Goal: Information Seeking & Learning: Learn about a topic

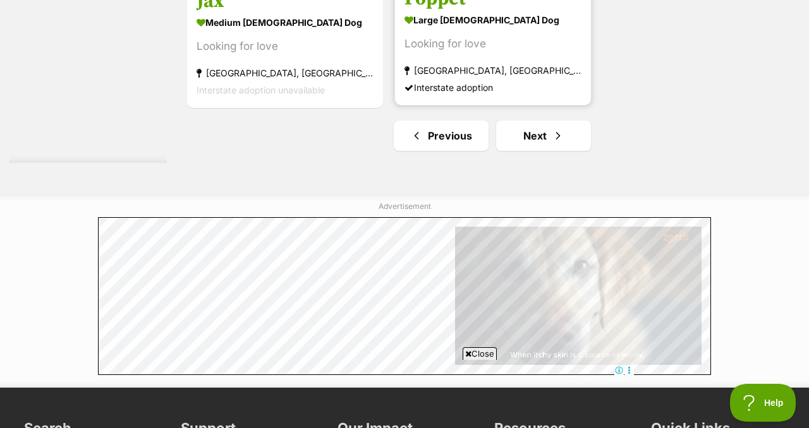
scroll to position [3026, 0]
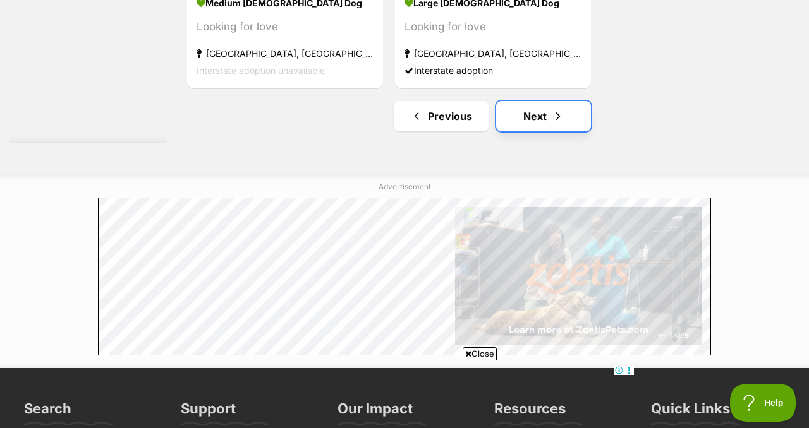
click at [559, 131] on link "Next" at bounding box center [543, 116] width 95 height 30
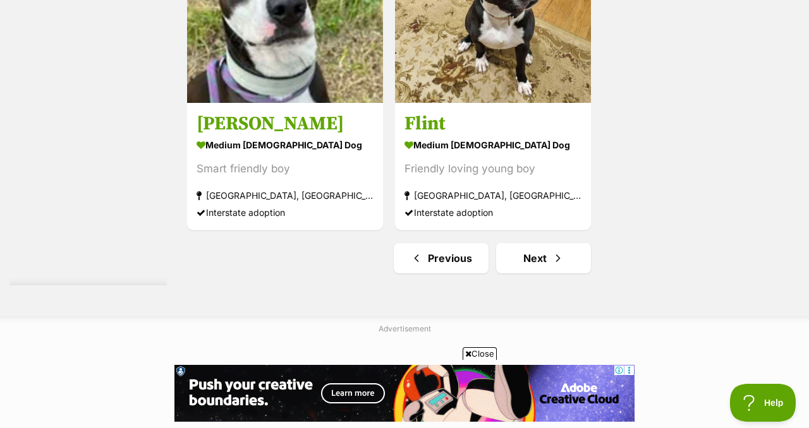
scroll to position [3059, 0]
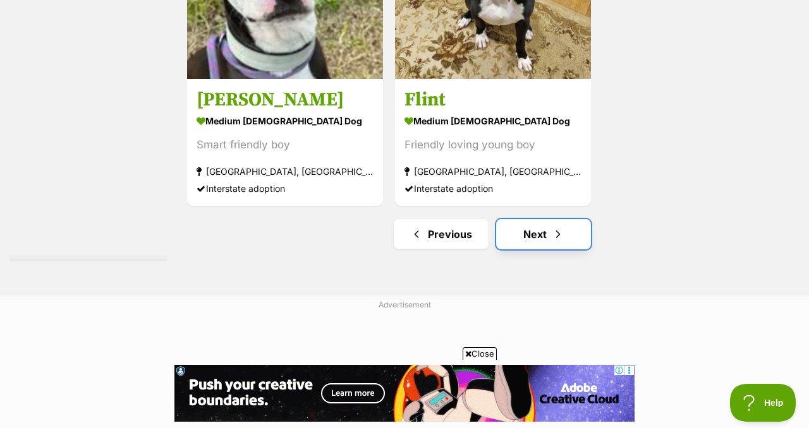
click at [564, 242] on span "Next page" at bounding box center [558, 234] width 13 height 15
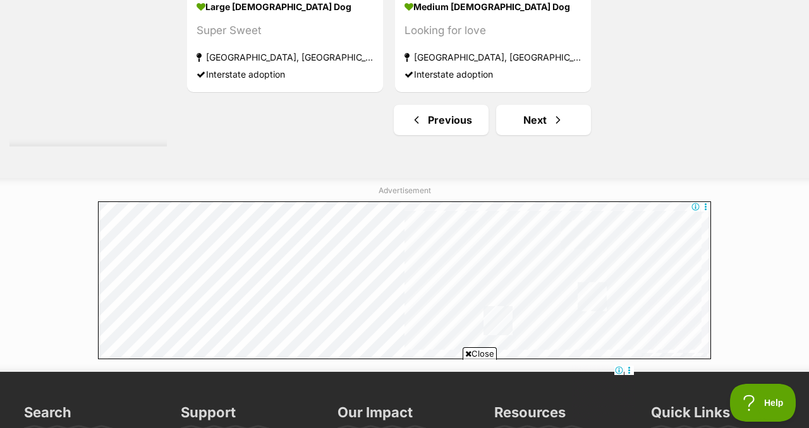
scroll to position [3299, 0]
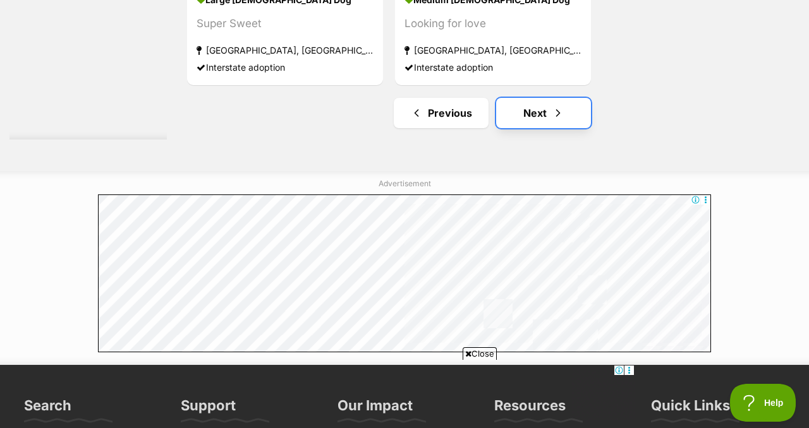
click at [547, 128] on link "Next" at bounding box center [543, 113] width 95 height 30
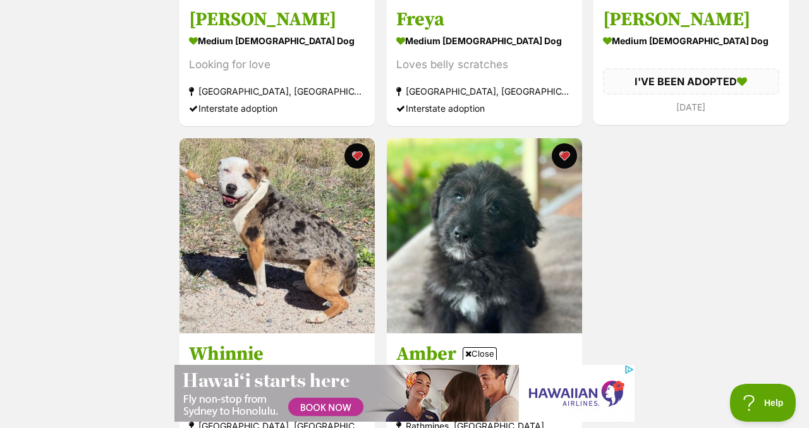
scroll to position [2148, 0]
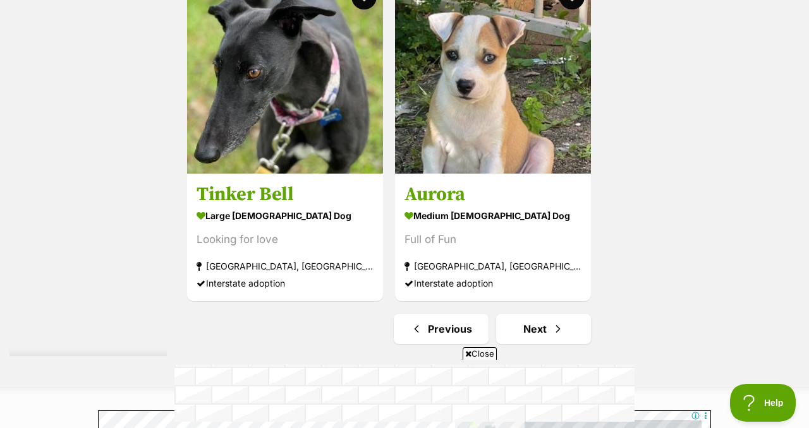
scroll to position [3014, 0]
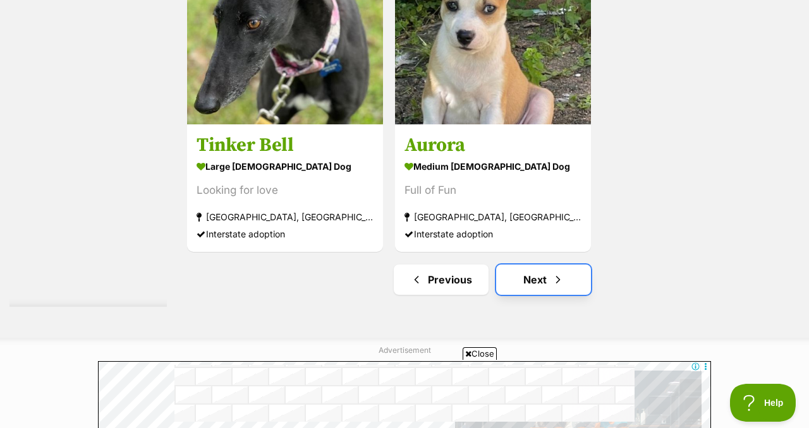
click at [540, 295] on link "Next" at bounding box center [543, 280] width 95 height 30
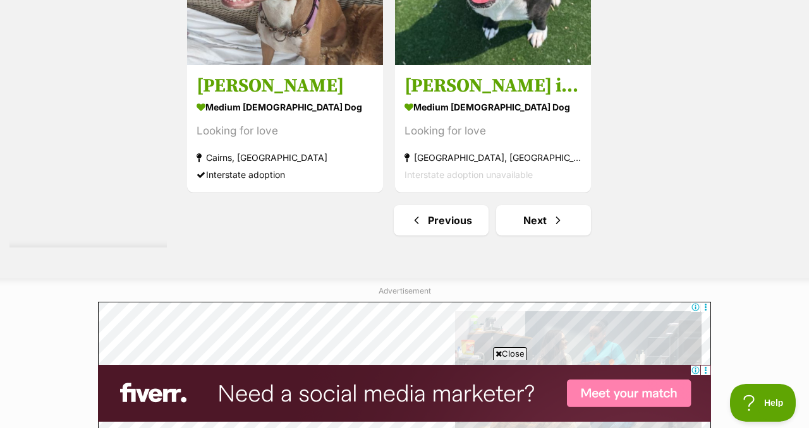
scroll to position [3076, 0]
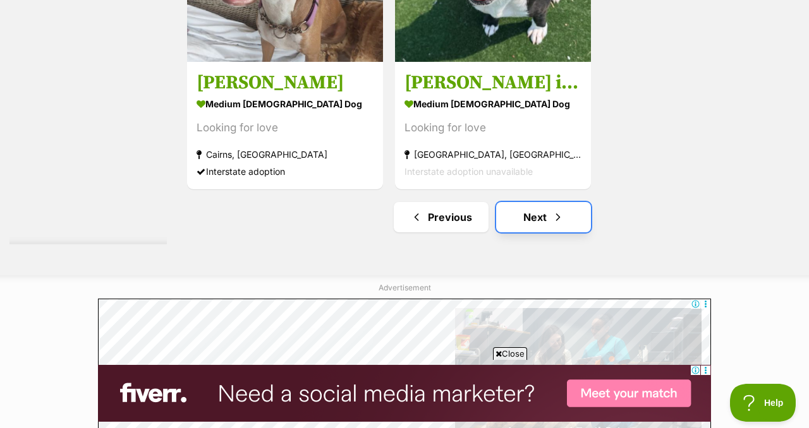
click at [564, 225] on span "Next page" at bounding box center [558, 217] width 13 height 15
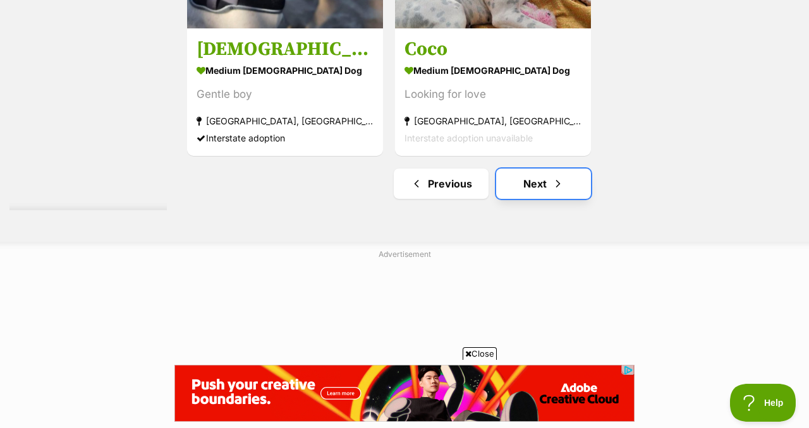
click at [555, 199] on link "Next" at bounding box center [543, 184] width 95 height 30
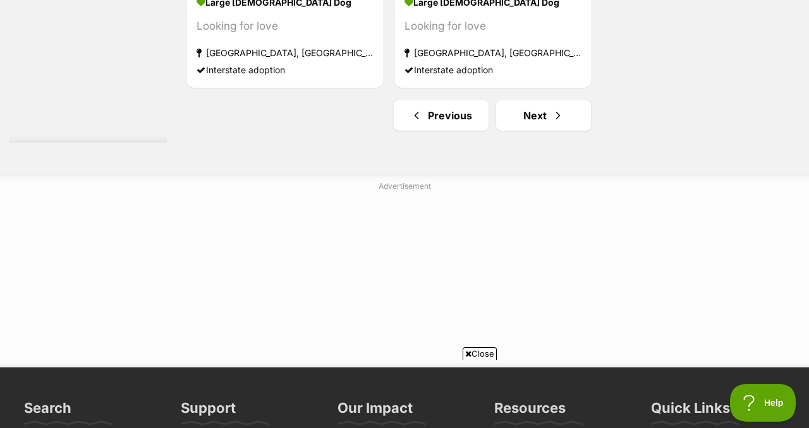
scroll to position [3074, 0]
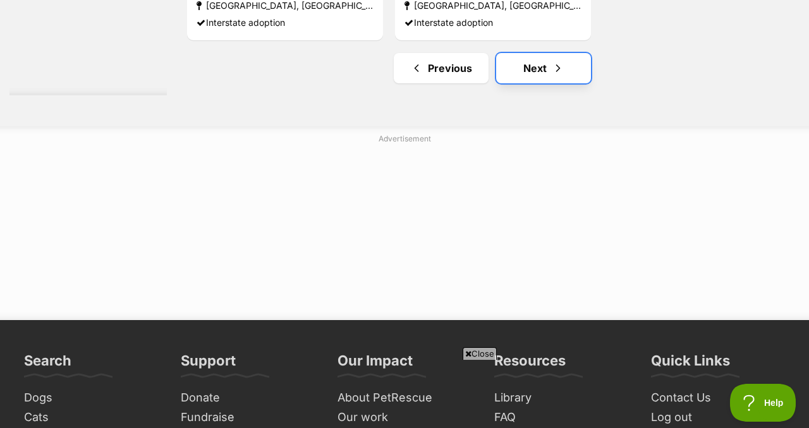
click at [546, 83] on link "Next" at bounding box center [543, 68] width 95 height 30
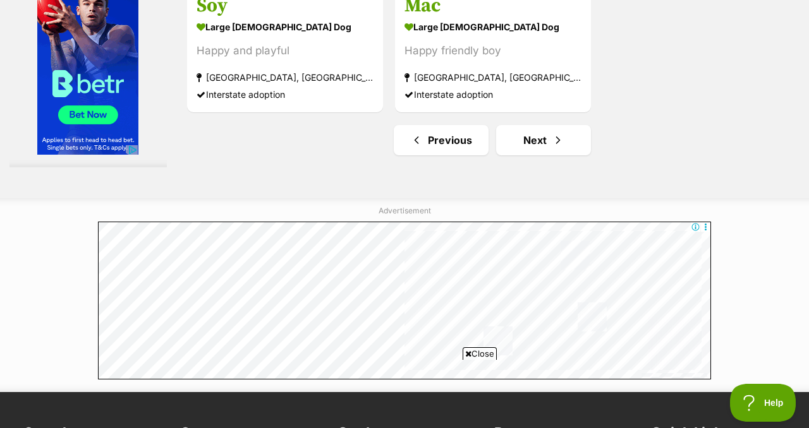
scroll to position [3183, 0]
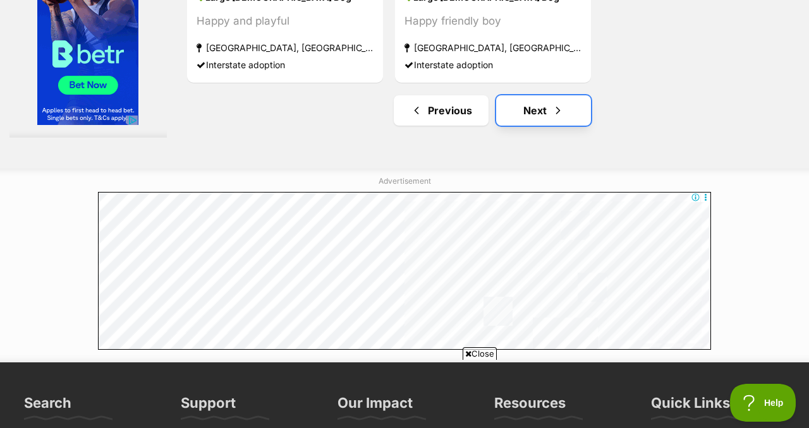
click at [561, 118] on span "Next page" at bounding box center [558, 110] width 13 height 15
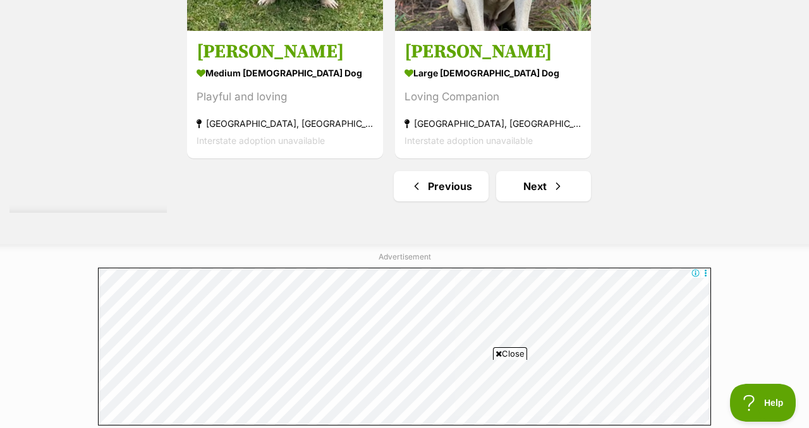
scroll to position [3152, 0]
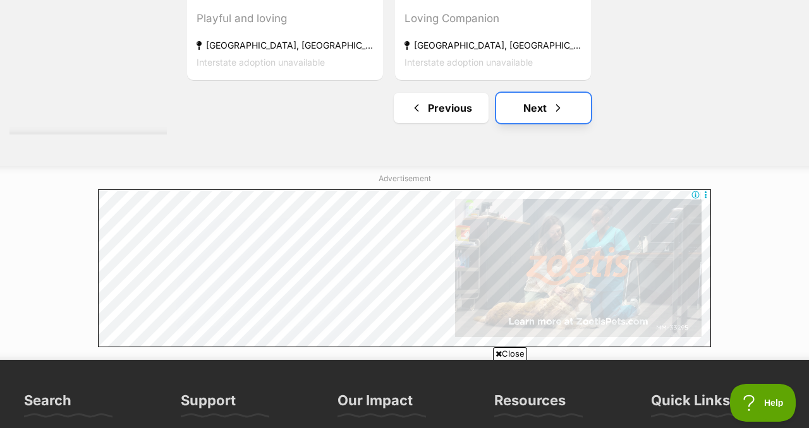
click at [557, 123] on link "Next" at bounding box center [543, 108] width 95 height 30
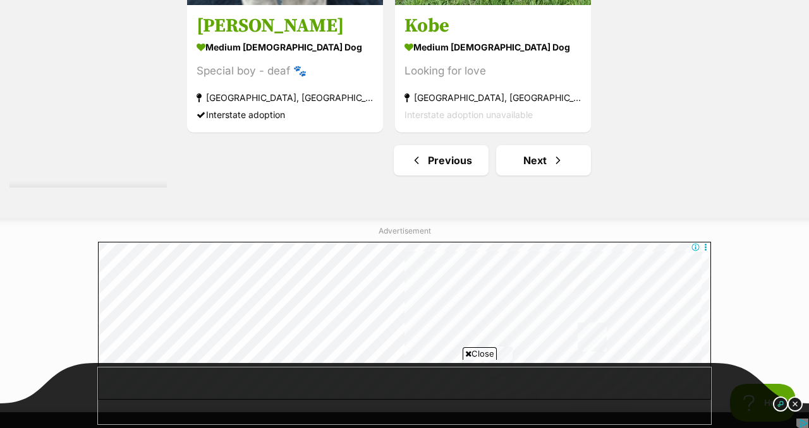
scroll to position [2985, 0]
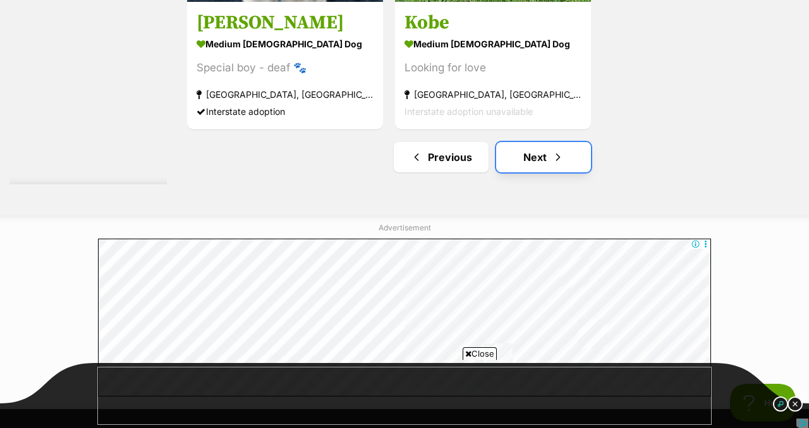
click at [562, 165] on span "Next page" at bounding box center [558, 157] width 13 height 15
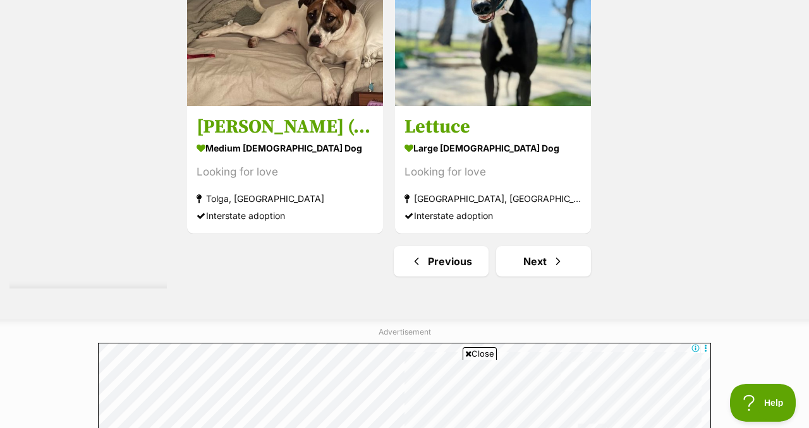
scroll to position [2887, 0]
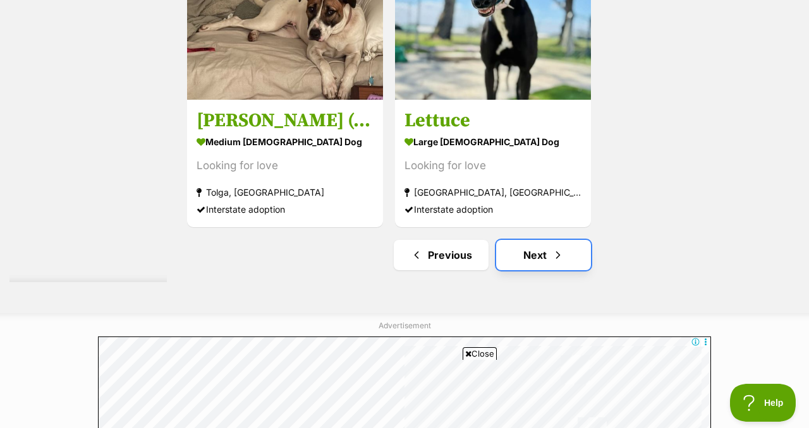
click at [540, 270] on link "Next" at bounding box center [543, 255] width 95 height 30
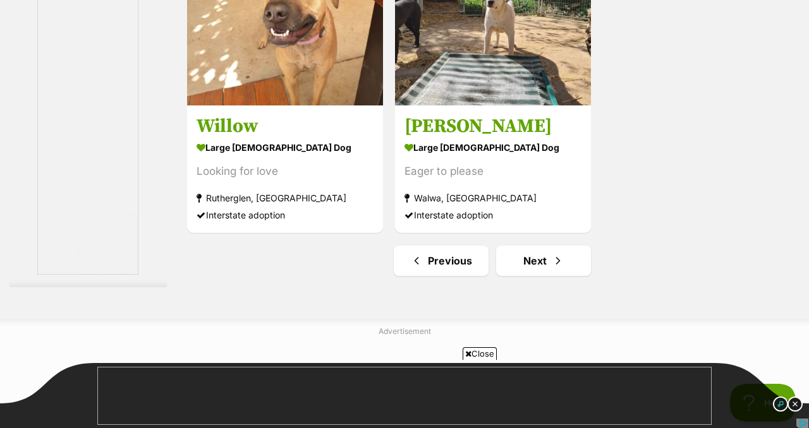
scroll to position [3006, 0]
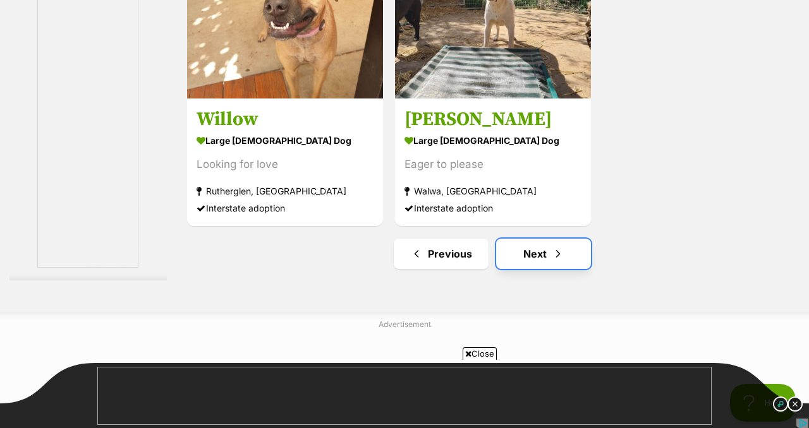
click at [564, 262] on span "Next page" at bounding box center [558, 253] width 13 height 15
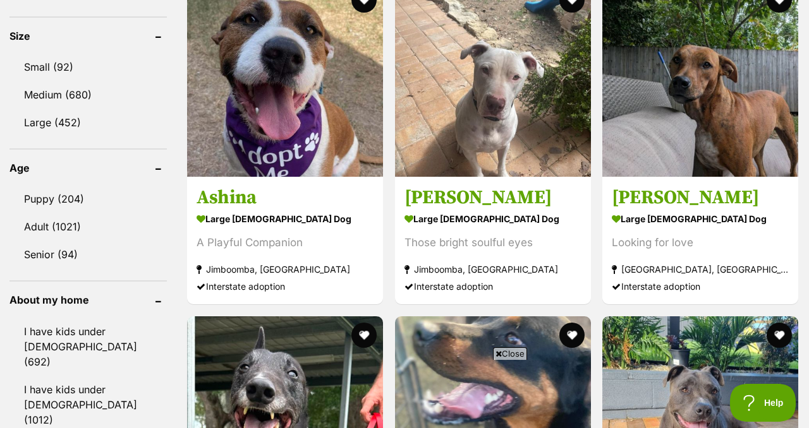
scroll to position [1228, 0]
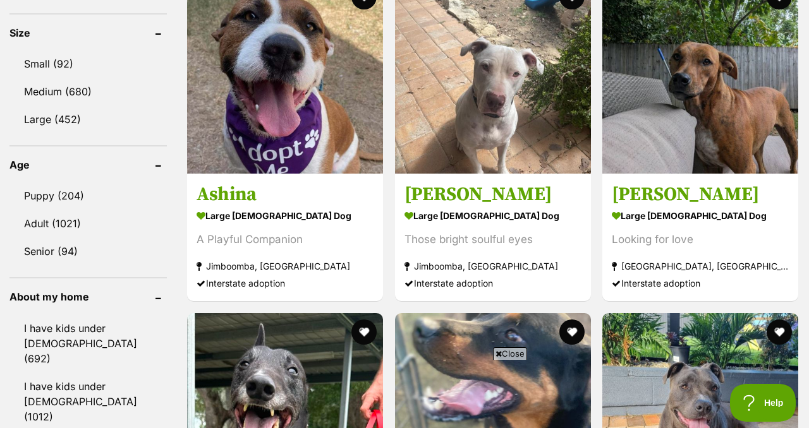
drag, startPoint x: 808, startPoint y: 121, endPoint x: 807, endPoint y: 156, distance: 35.4
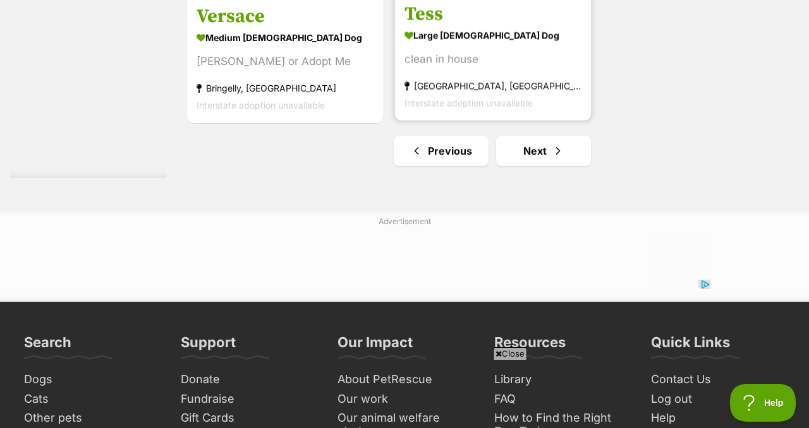
scroll to position [2997, 0]
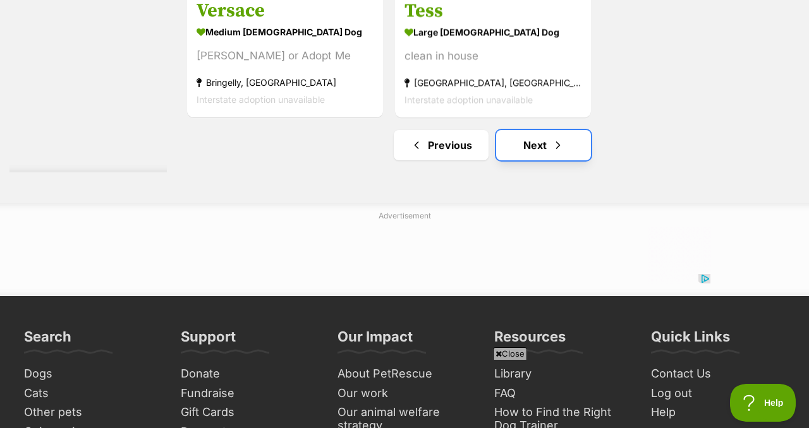
click at [544, 160] on link "Next" at bounding box center [543, 145] width 95 height 30
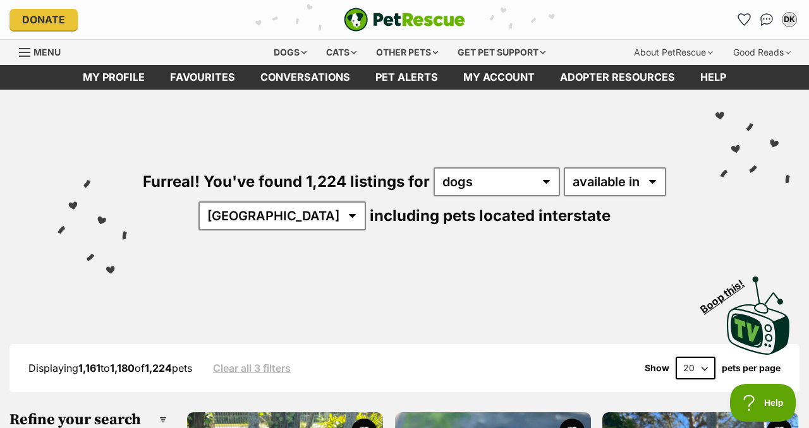
click at [772, 172] on div "Furreal! You've found 1,224 listings for any type of pet cats dogs other pets a…" at bounding box center [404, 178] width 771 height 176
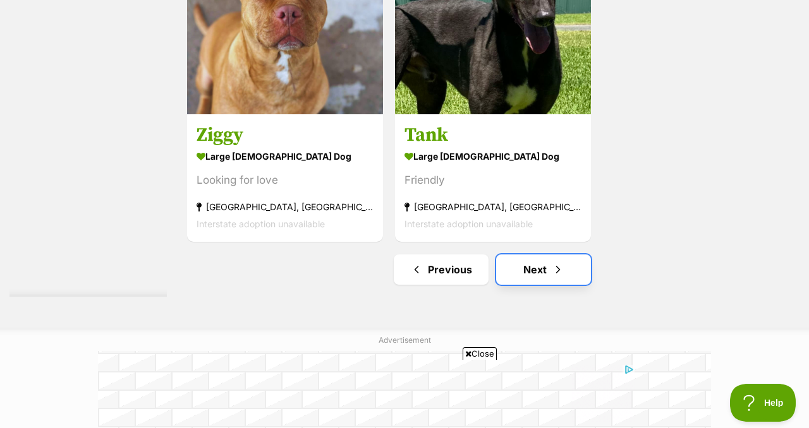
click at [547, 285] on link "Next" at bounding box center [543, 270] width 95 height 30
